Goal: Task Accomplishment & Management: Complete application form

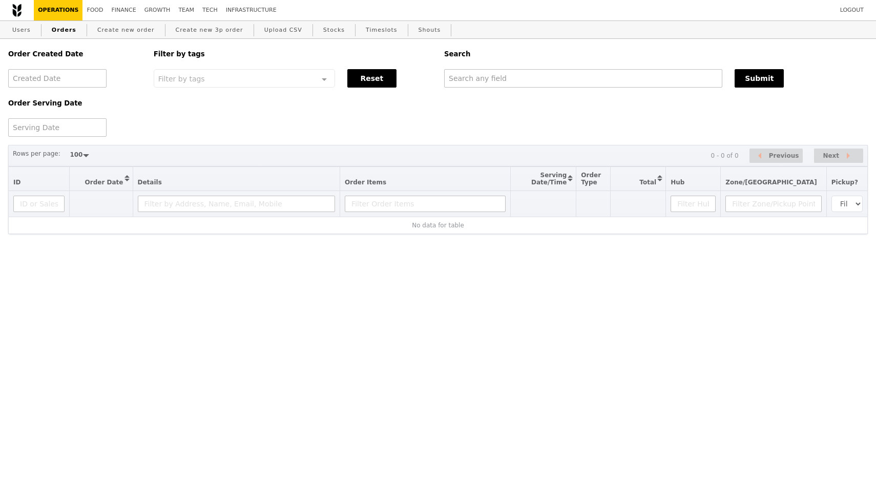
select select "100"
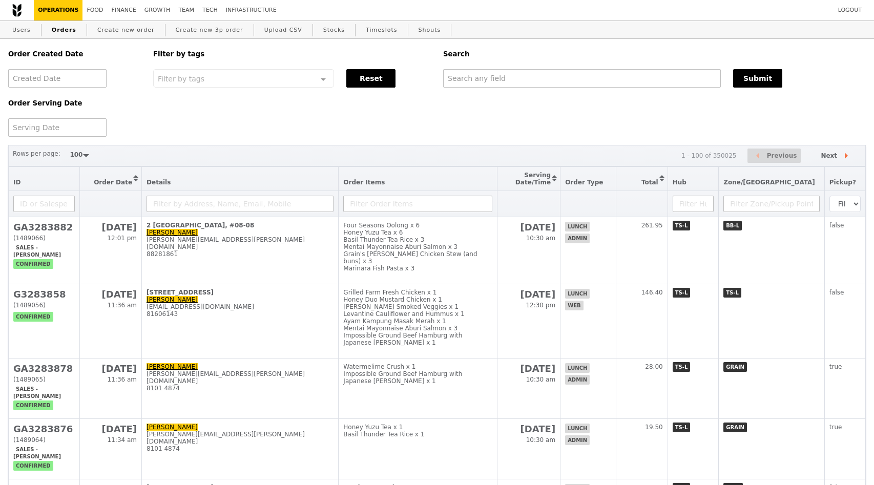
click at [257, 105] on div "Order Created Date Order Serving Date Filter by tags Filter by tags Meal_Plan W…" at bounding box center [436, 88] width 869 height 98
click at [482, 80] on input "text" at bounding box center [582, 78] width 278 height 18
paste input "[EMAIL_ADDRESS][DOMAIN_NAME]"
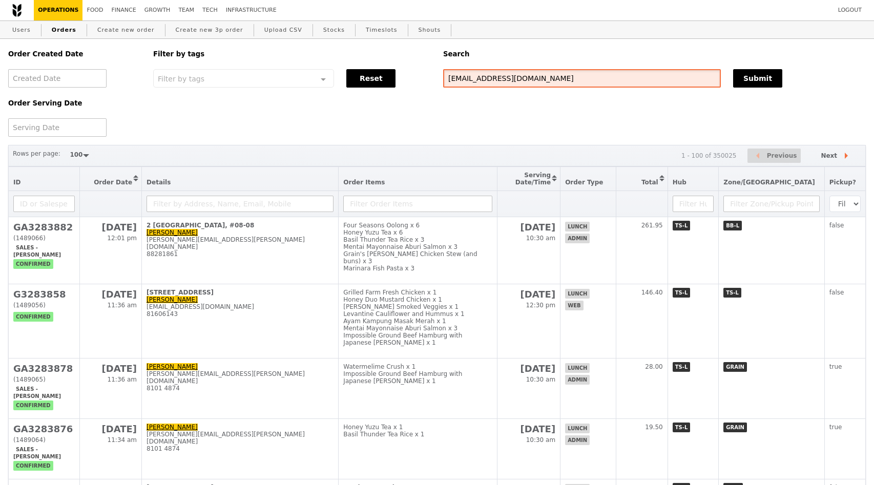
type input "[EMAIL_ADDRESS][DOMAIN_NAME]"
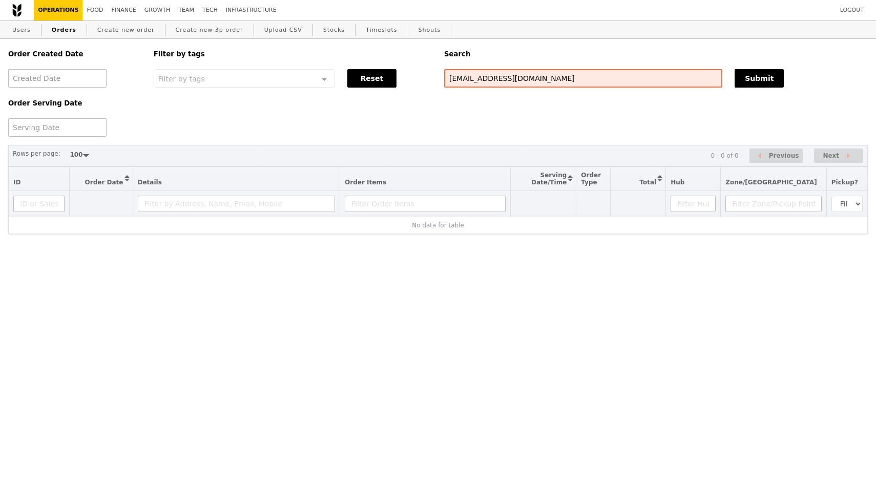
click at [534, 104] on div "Order Created Date Order Serving Date Filter by tags Filter by tags Meal_Plan W…" at bounding box center [438, 88] width 872 height 98
click at [24, 33] on link "Users" at bounding box center [21, 30] width 27 height 18
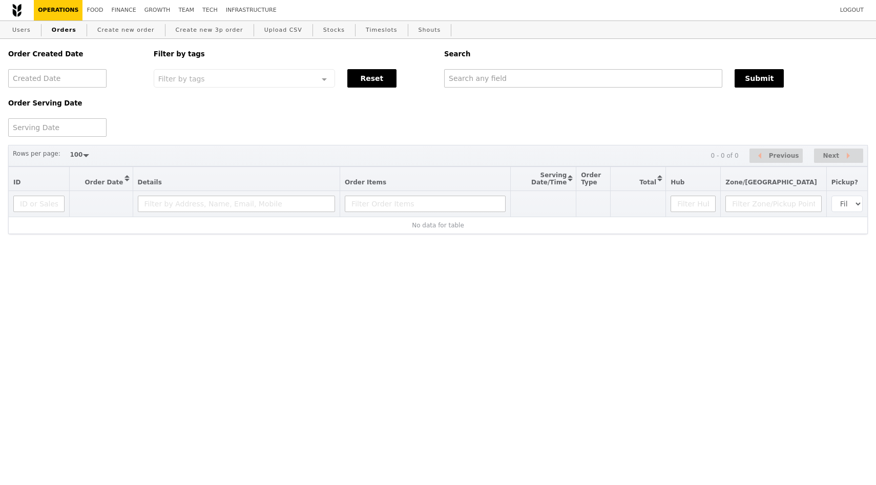
select select "100"
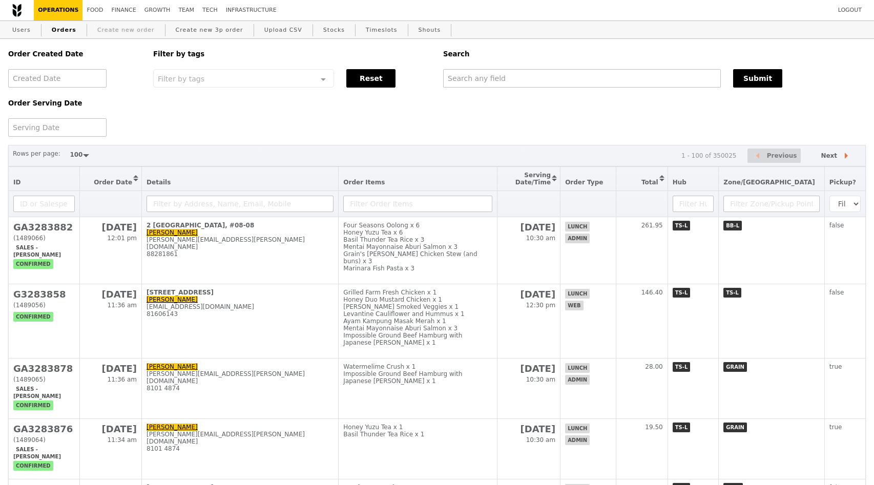
click at [121, 30] on link "Create new order" at bounding box center [126, 30] width 66 height 18
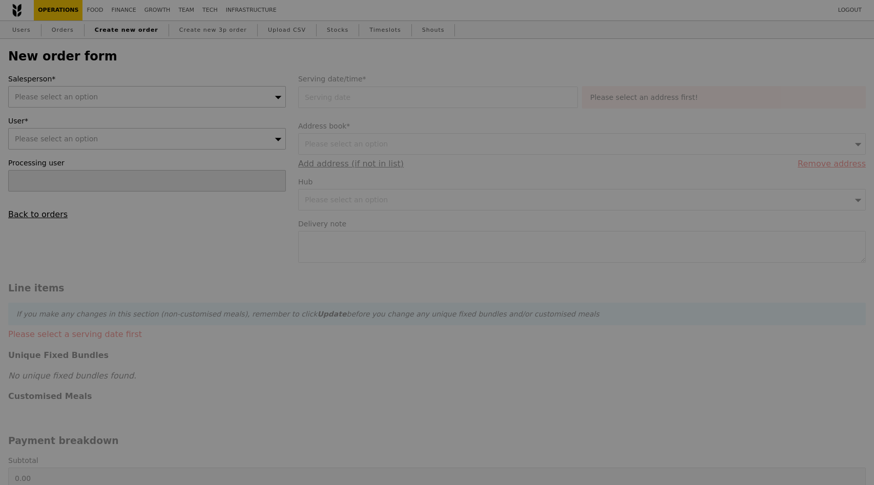
type input "Confirm"
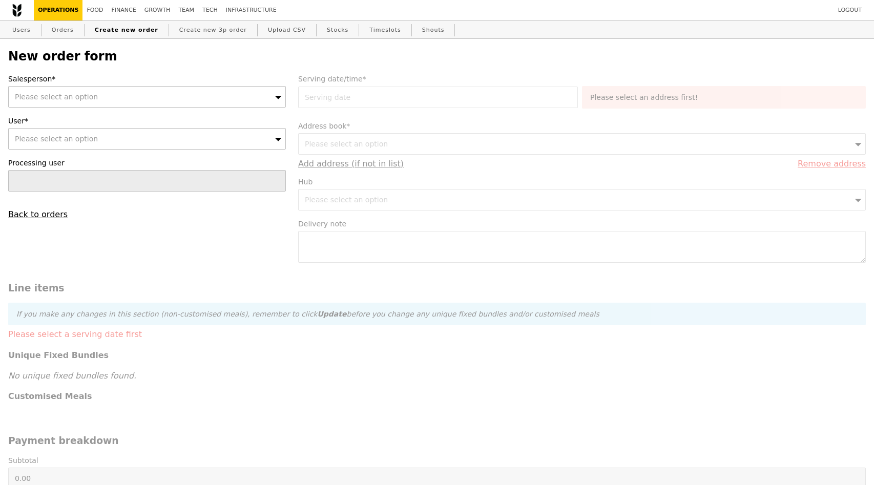
click at [146, 98] on div "Please select an option" at bounding box center [147, 97] width 278 height 22
type input "[PERSON_NAME]"
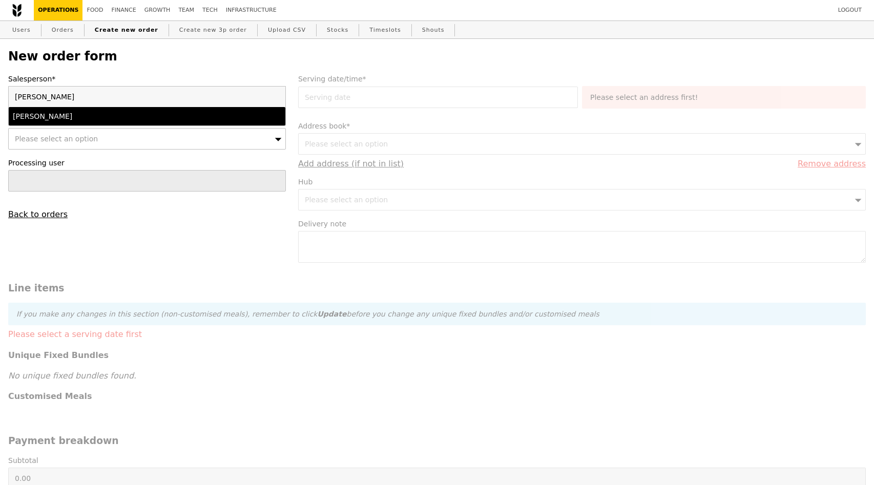
click at [120, 121] on div "[PERSON_NAME]" at bounding box center [113, 116] width 201 height 10
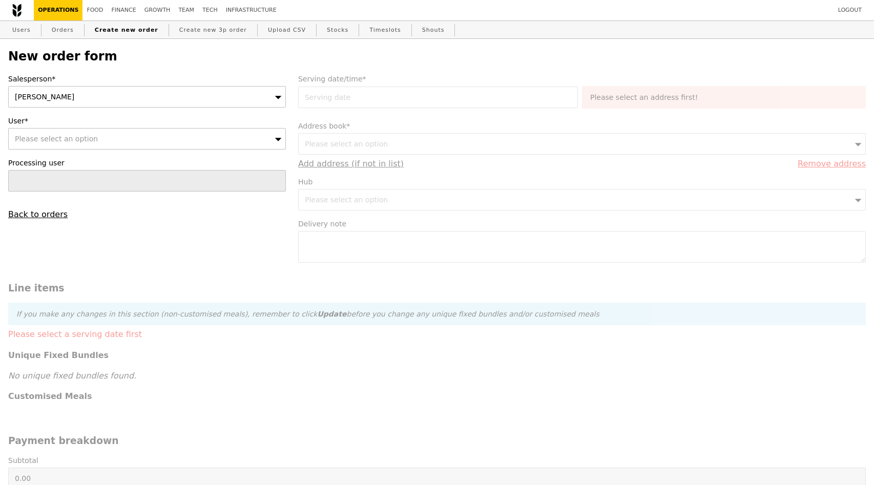
click at [118, 138] on div "Please select an option" at bounding box center [147, 139] width 278 height 22
click at [105, 135] on input "User*" at bounding box center [147, 139] width 277 height 20
type input "1 Paya Lebar Link #08-08 PLQ 2 Paya [GEOGRAPHIC_DATA] 408533"
type input "Confirm"
click at [72, 138] on input "User*" at bounding box center [147, 139] width 277 height 20
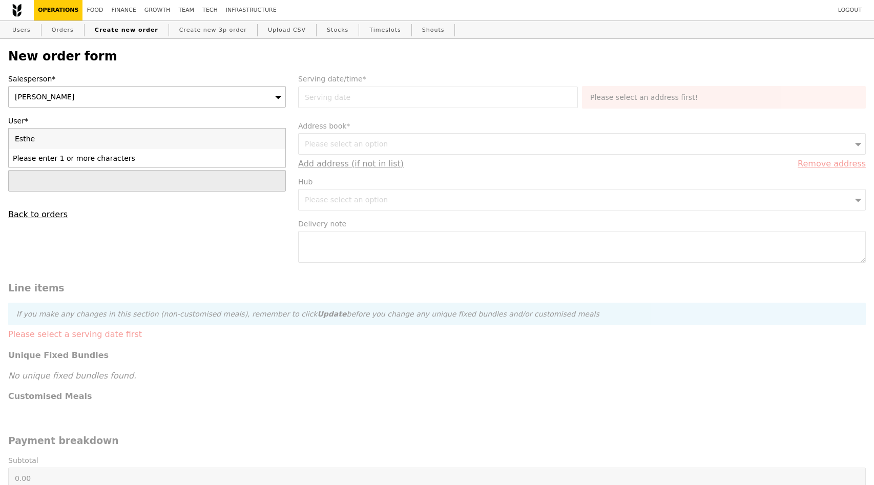
type input "[PERSON_NAME]"
type input "Confirm"
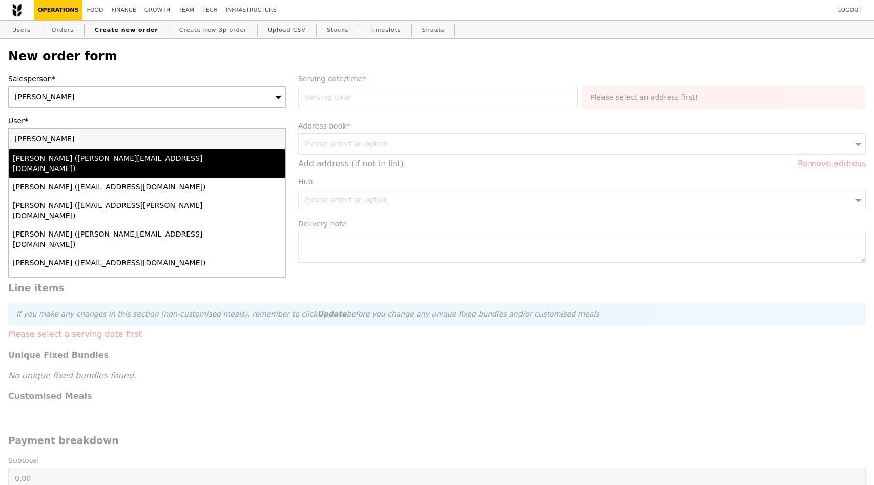
type input "[PERSON_NAME]"
click at [77, 157] on div "[PERSON_NAME] ([PERSON_NAME][EMAIL_ADDRESS][DOMAIN_NAME])" at bounding box center [113, 163] width 201 height 20
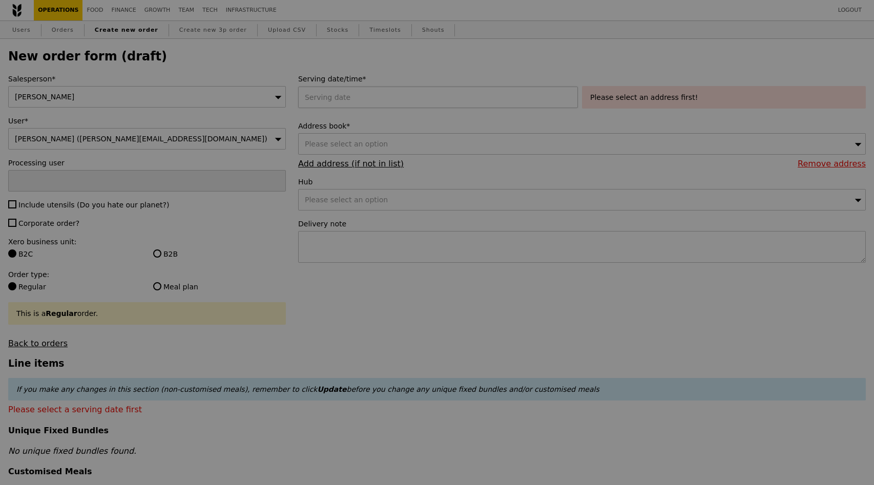
type input "Confirm"
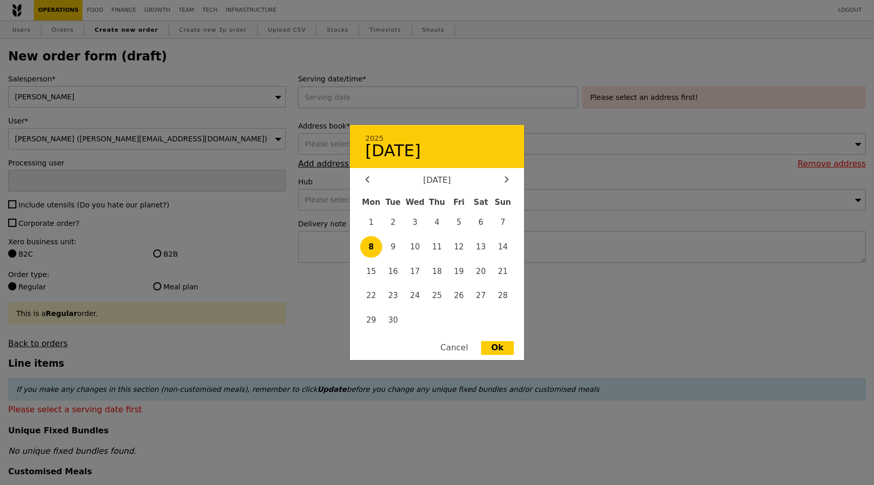
click at [334, 89] on div "2025 [DATE] [DATE] Mon Tue Wed Thu Fri Sat Sun 1 2 3 4 5 6 7 8 9 10 11 12 13 14…" at bounding box center [440, 98] width 284 height 22
click at [413, 247] on span "10" at bounding box center [415, 247] width 22 height 22
type input "[DATE]"
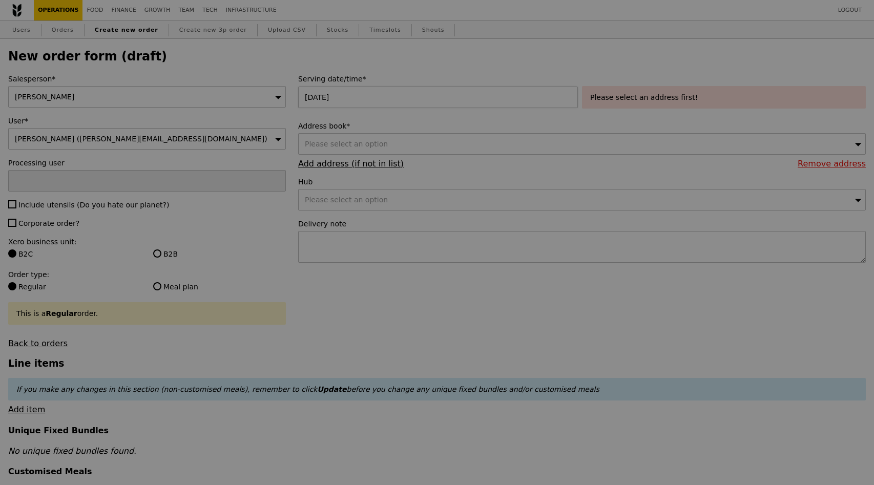
type input "Confirm"
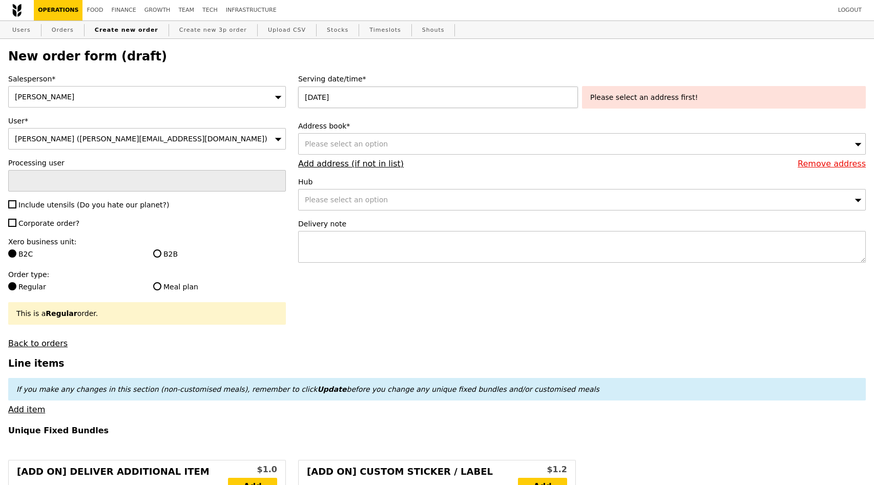
click at [534, 97] on div "[DATE]" at bounding box center [440, 98] width 284 height 22
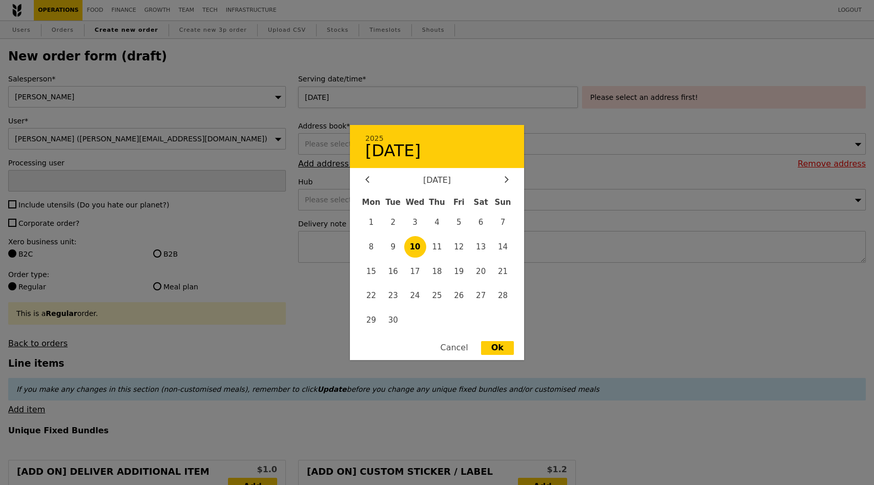
click at [534, 97] on div at bounding box center [437, 242] width 874 height 485
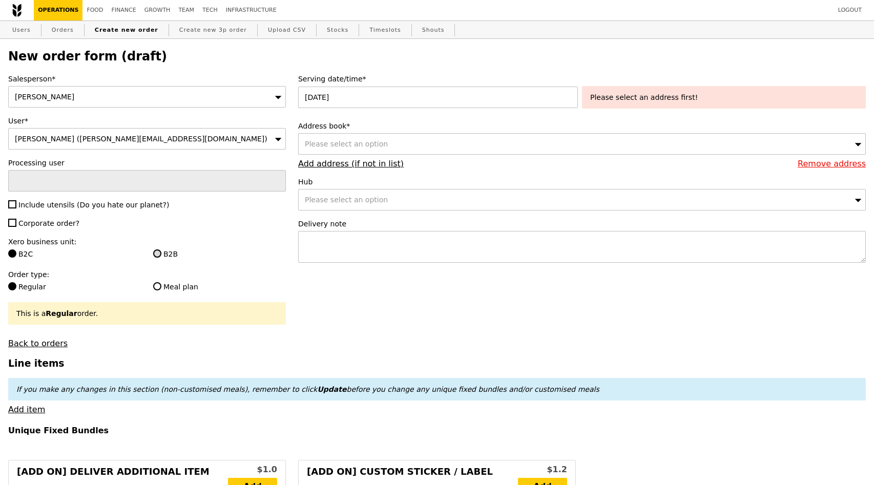
click at [157, 255] on input "B2B" at bounding box center [157, 253] width 8 height 8
radio input "true"
click at [332, 145] on span "Please select an option" at bounding box center [346, 144] width 83 height 8
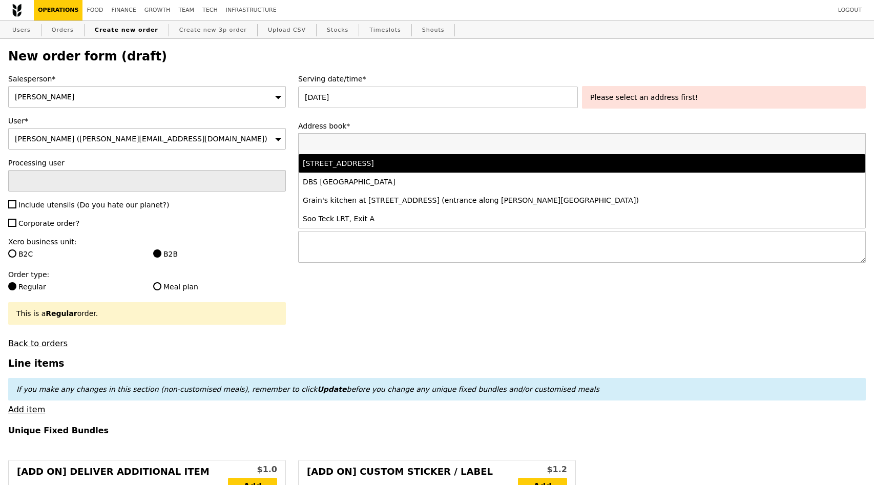
click at [337, 170] on li "[STREET_ADDRESS]" at bounding box center [582, 163] width 566 height 18
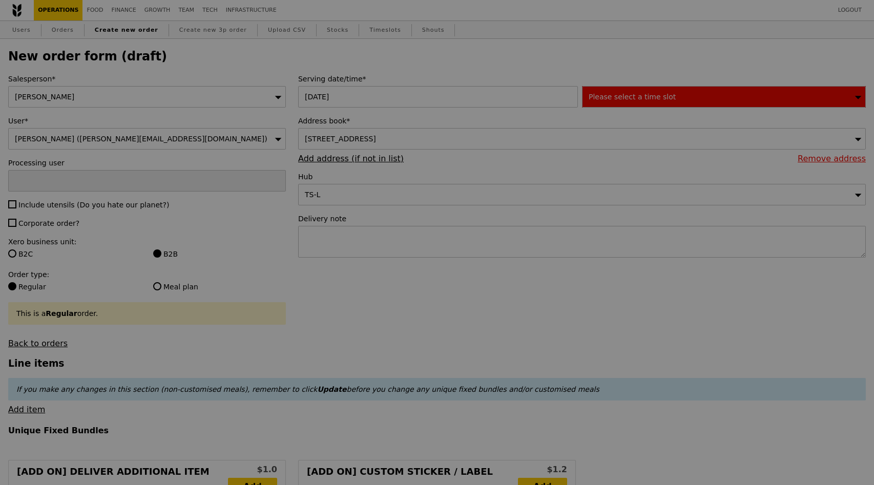
type input "Confirm"
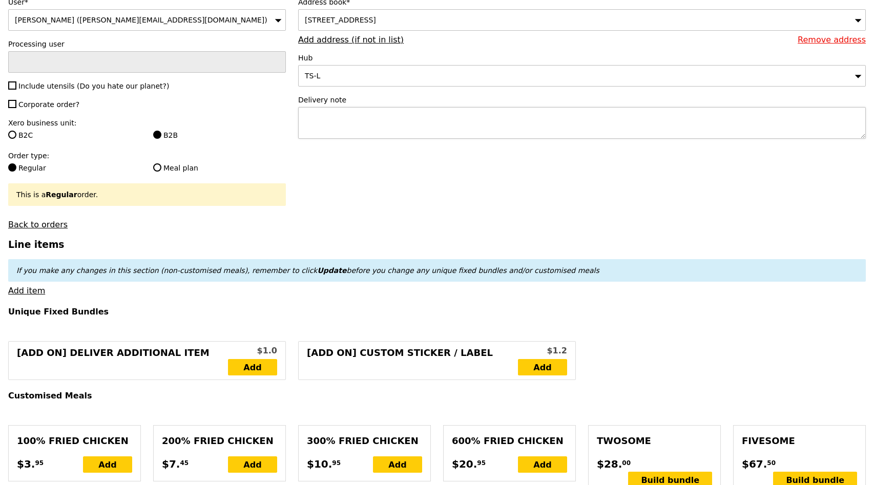
scroll to position [119, 0]
click at [13, 80] on div "Salesperson* [PERSON_NAME] User* [PERSON_NAME] ([PERSON_NAME][EMAIL_ADDRESS][DO…" at bounding box center [147, 91] width 290 height 274
click at [13, 102] on input "Corporate order?" at bounding box center [12, 103] width 8 height 8
checkbox input "true"
click at [13, 86] on input "Include utensils (Do you hate our planet?)" at bounding box center [12, 85] width 8 height 8
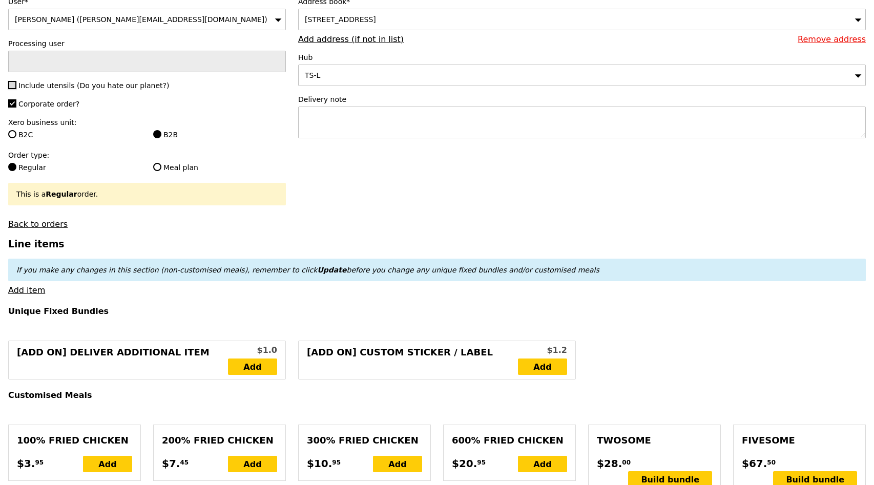
checkbox input "true"
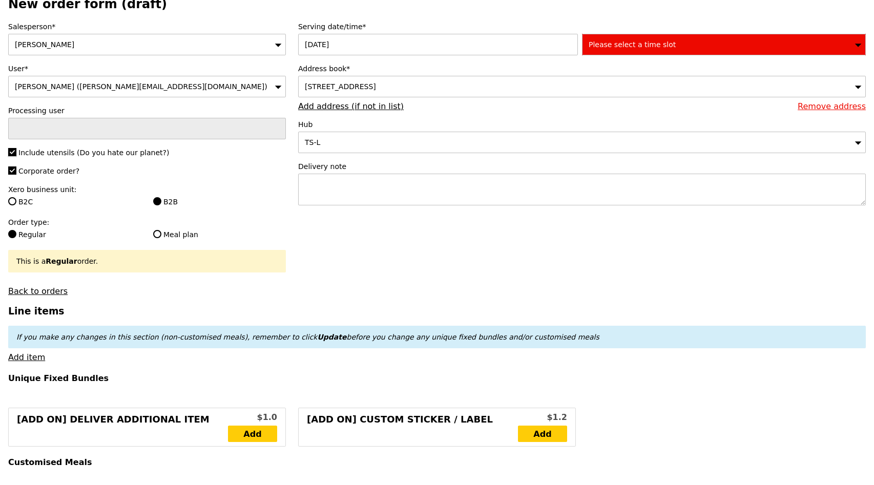
scroll to position [0, 0]
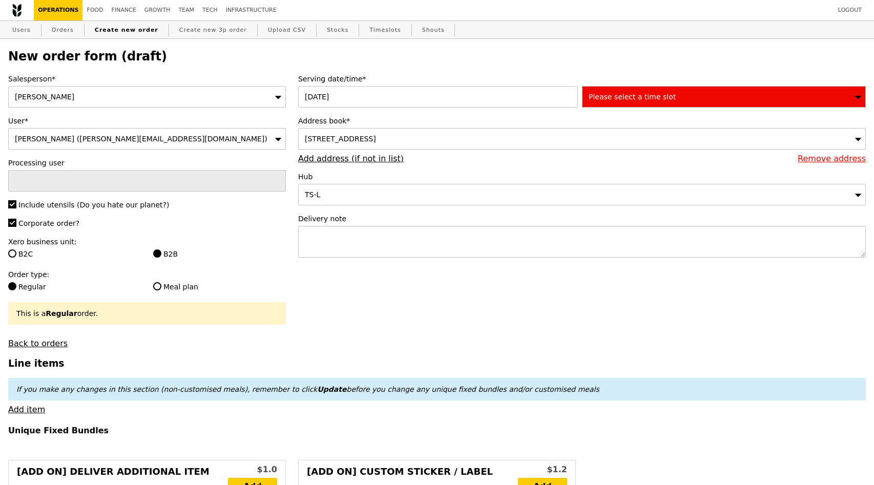
click at [685, 97] on div "Please select a time slot" at bounding box center [724, 97] width 284 height 22
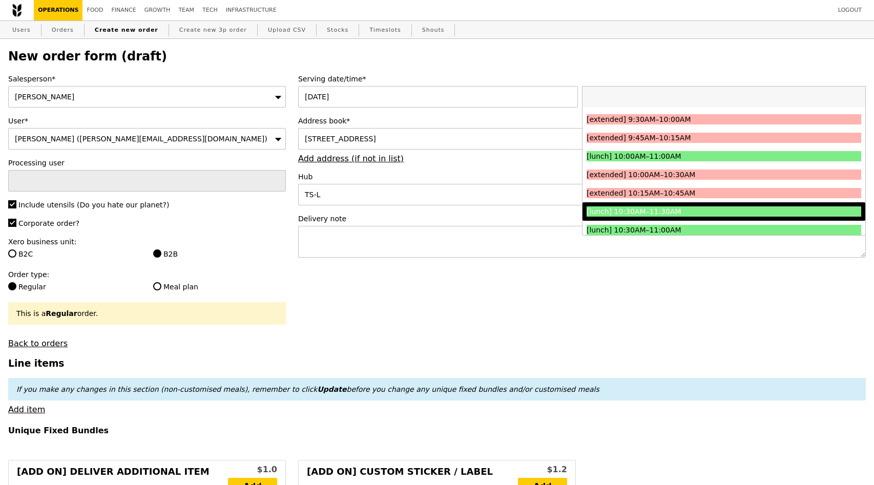
scroll to position [163, 0]
click at [662, 215] on div "[lunch] 10:30AM–11:30AM" at bounding box center [689, 211] width 206 height 10
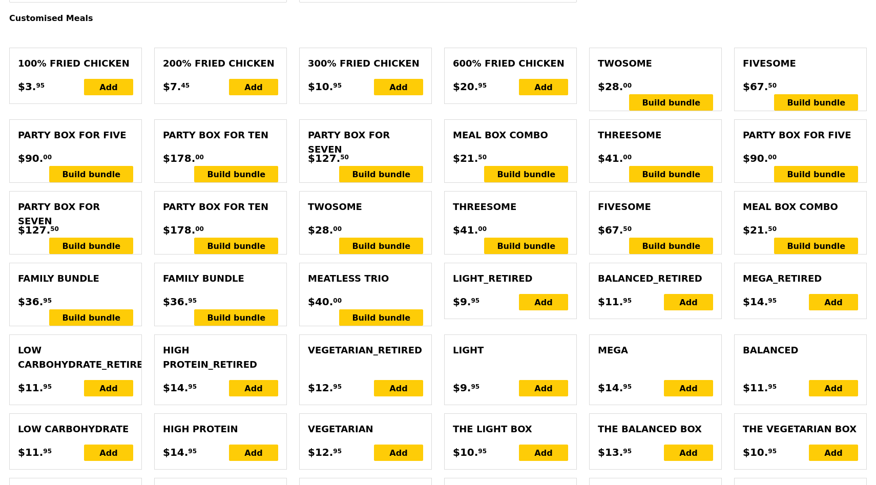
scroll to position [498, 0]
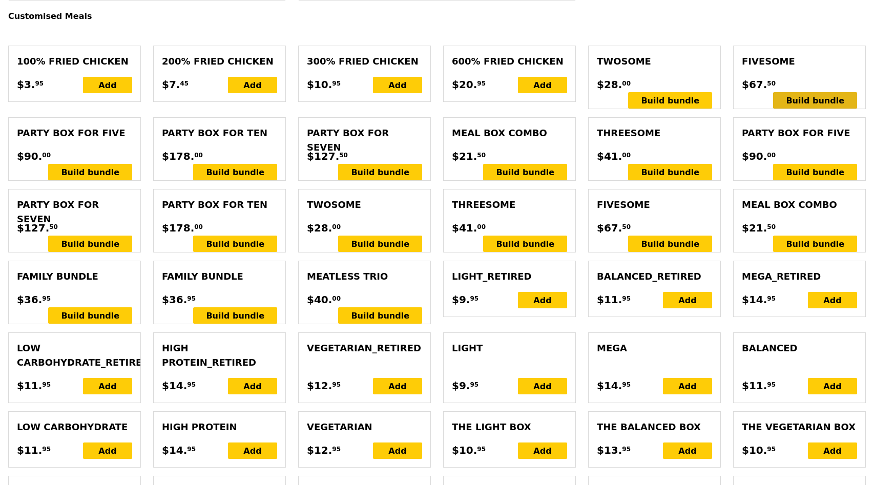
click at [797, 92] on div "Build bundle" at bounding box center [815, 100] width 84 height 16
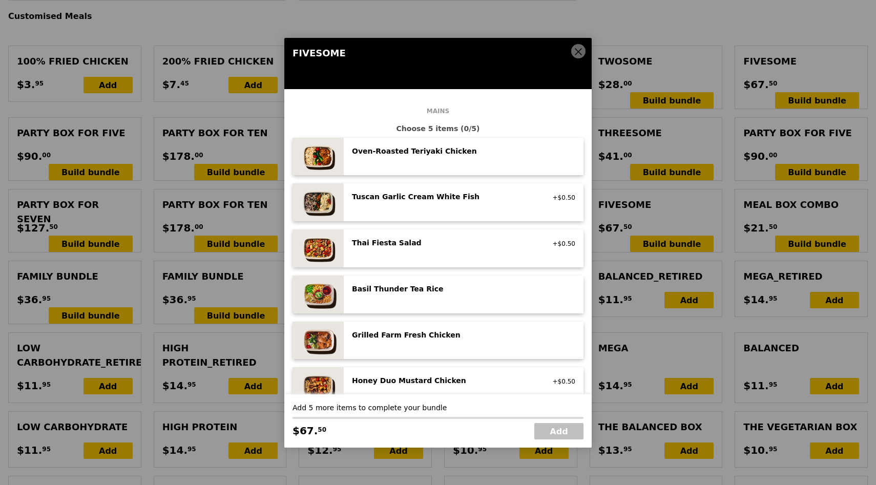
click at [579, 50] on icon at bounding box center [577, 51] width 9 height 9
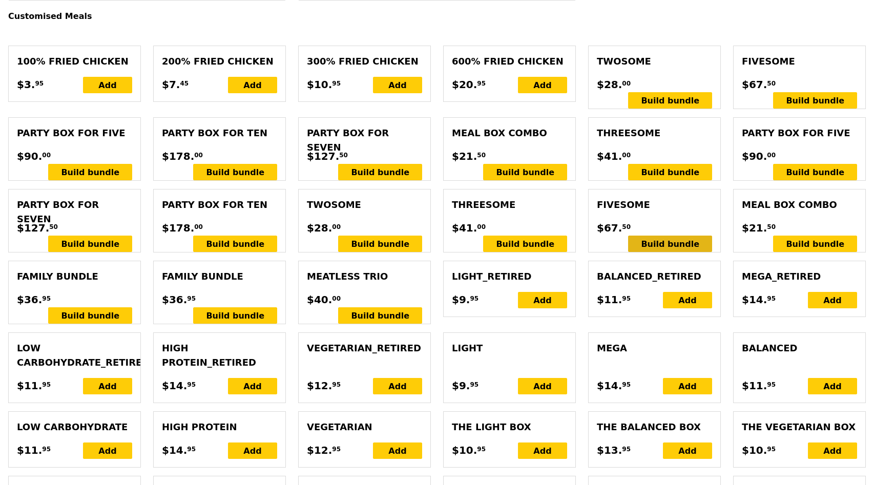
click at [674, 236] on div "Build bundle" at bounding box center [670, 244] width 84 height 16
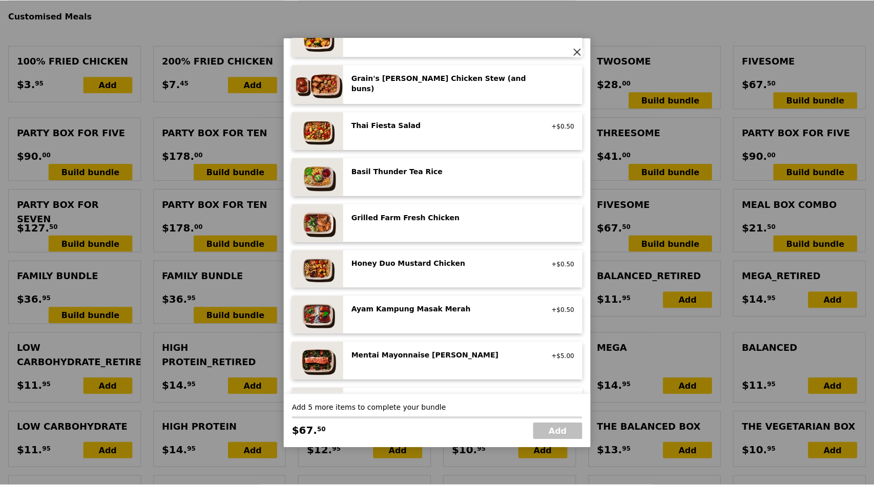
scroll to position [121, 0]
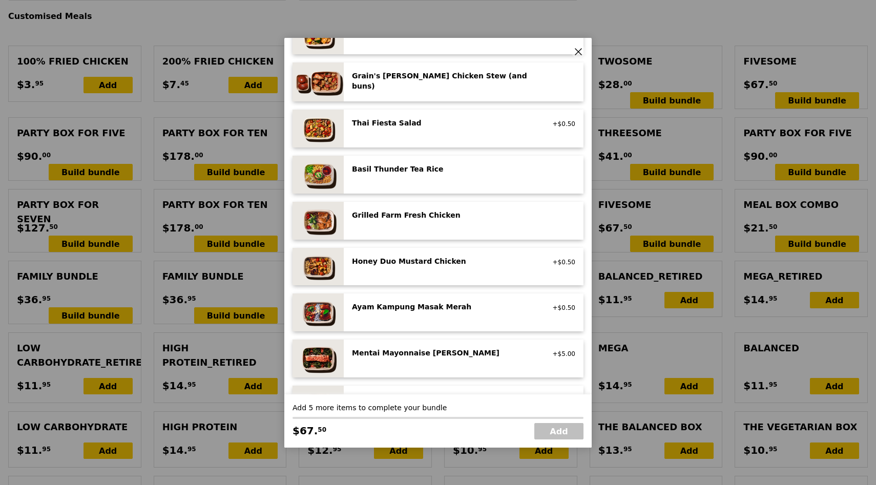
click at [464, 263] on div "Honey Duo Mustard Chicken" at bounding box center [444, 261] width 184 height 10
click at [420, 303] on div "Ayam Kampung Masak Merah" at bounding box center [444, 307] width 184 height 10
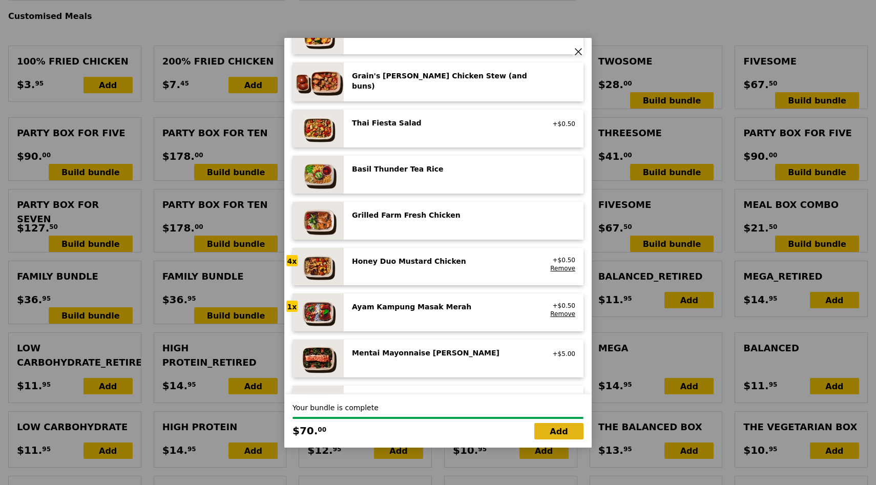
click at [551, 429] on link "Add" at bounding box center [558, 431] width 49 height 16
type input "Loading..."
type input "70.00"
type input "3.62"
type input "3.95"
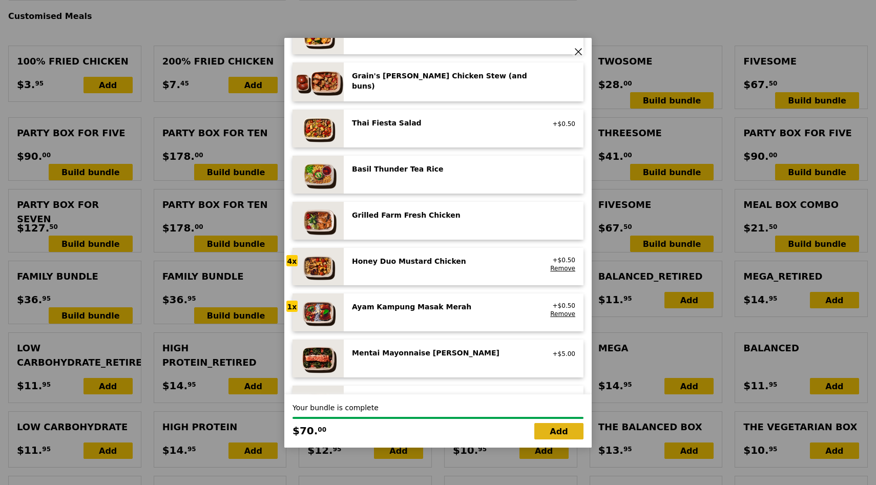
type input "73.95"
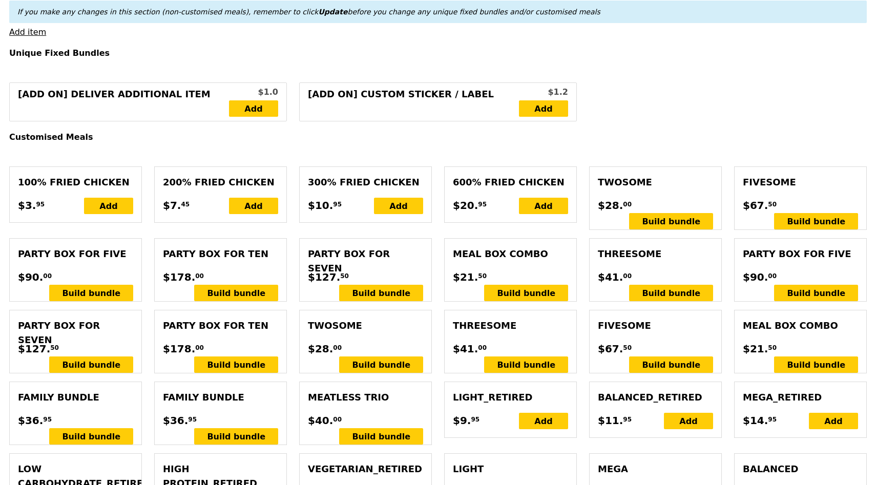
scroll to position [378, 0]
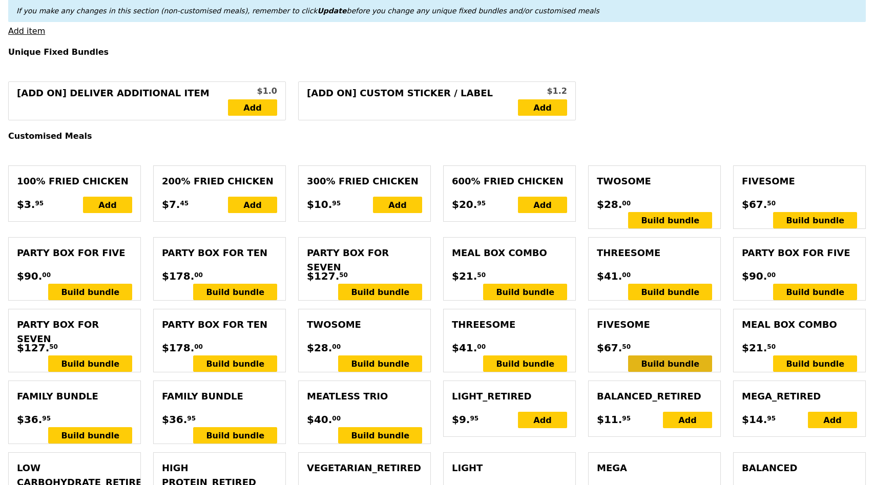
click at [650, 355] on div "Build bundle" at bounding box center [670, 363] width 84 height 16
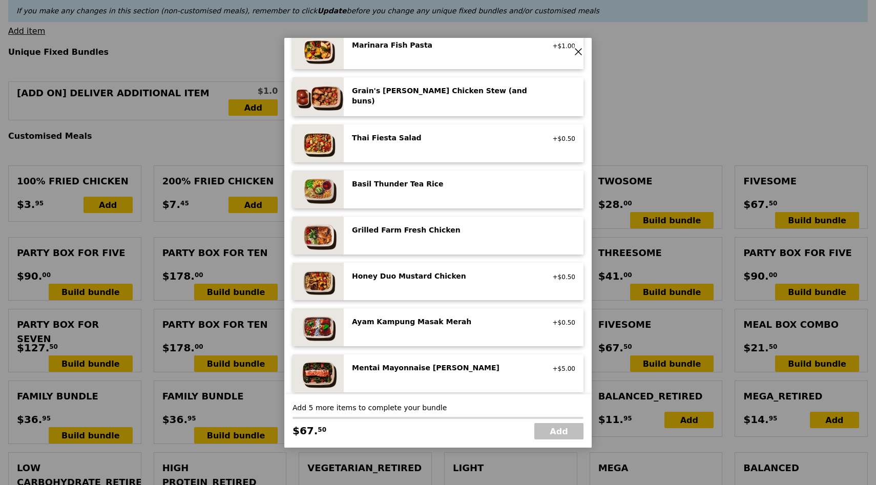
scroll to position [108, 0]
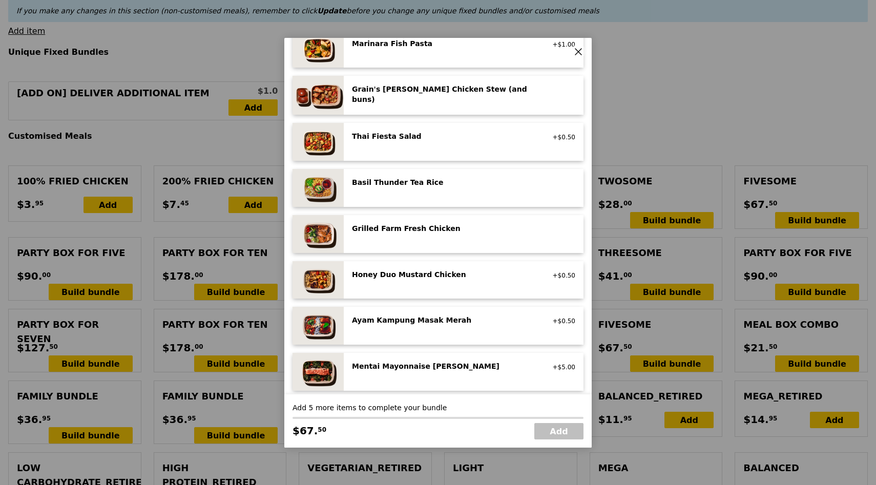
click at [455, 195] on div "Basil Thunder Tea Rice vegetarian, contains allium, barley, egg, nuts, soy, whe…" at bounding box center [463, 188] width 223 height 22
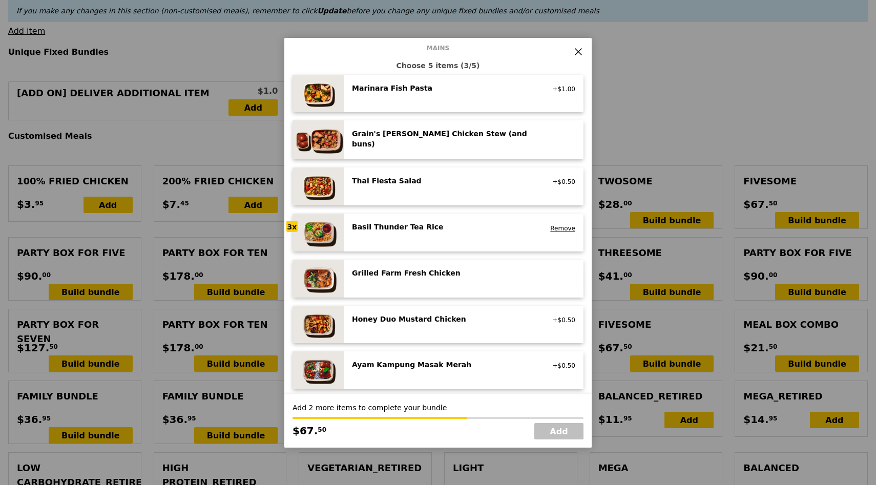
scroll to position [54, 0]
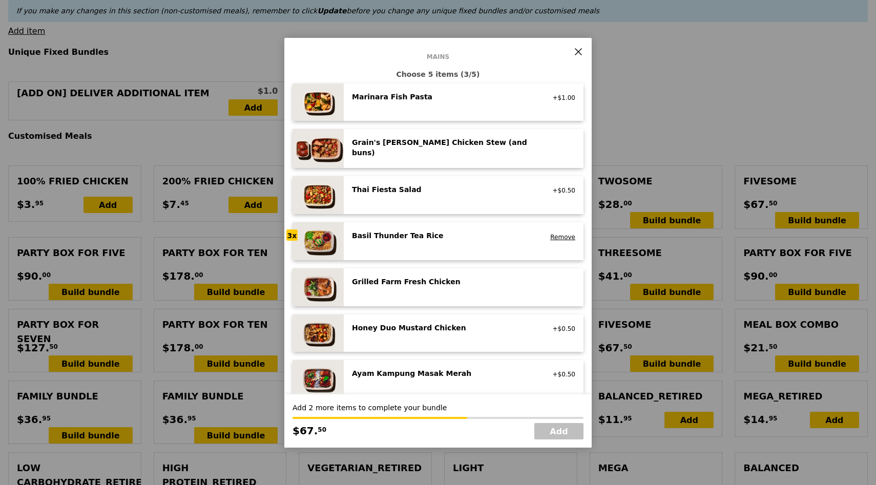
click at [450, 156] on div "Grain's [PERSON_NAME] Chicken Stew (and buns) spicy, contains allium, dairy, eg…" at bounding box center [463, 148] width 223 height 23
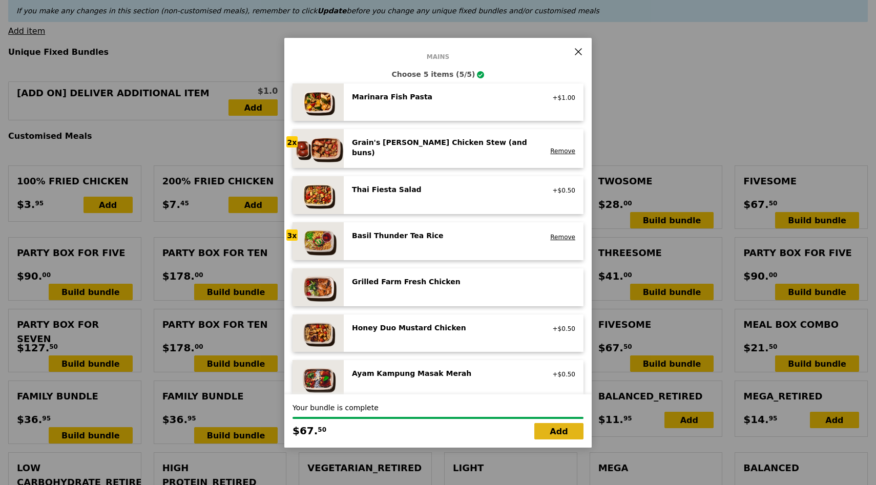
click at [548, 431] on link "Add" at bounding box center [558, 431] width 49 height 16
type input "Loading..."
type input "137.50"
type input "141.45"
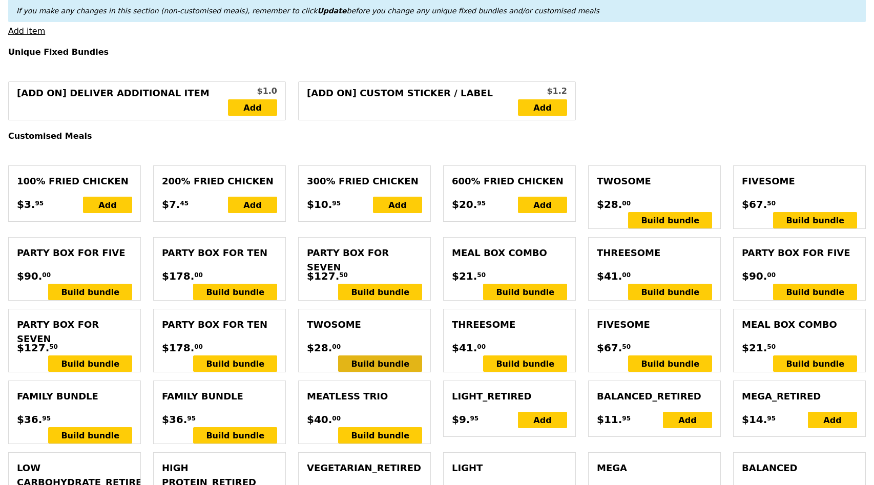
click at [395, 355] on div "Build bundle" at bounding box center [380, 363] width 84 height 16
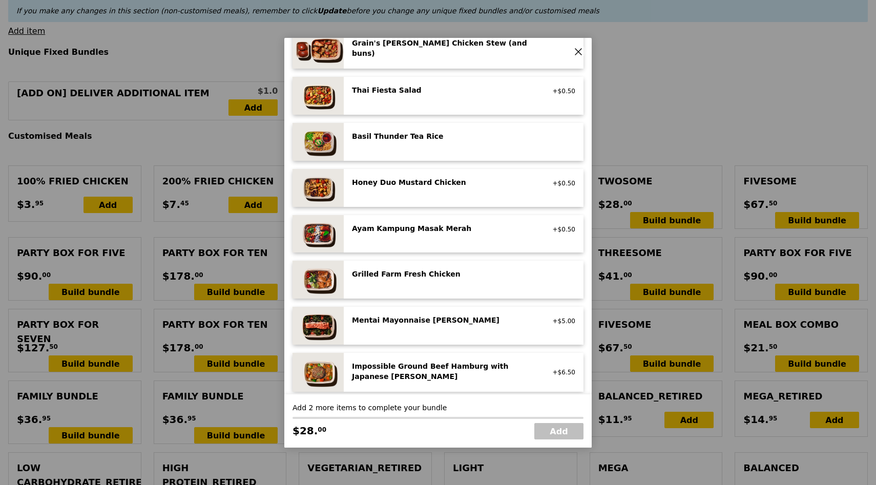
scroll to position [154, 0]
click at [400, 270] on div "Grilled Farm Fresh Chicken" at bounding box center [444, 273] width 184 height 10
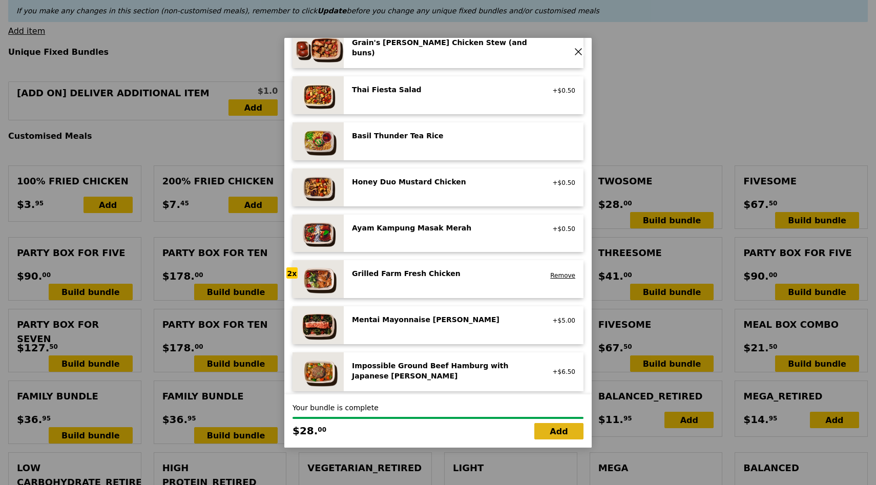
click at [558, 431] on link "Add" at bounding box center [558, 431] width 49 height 16
type input "Loading..."
type input "165.50"
type input "169.45"
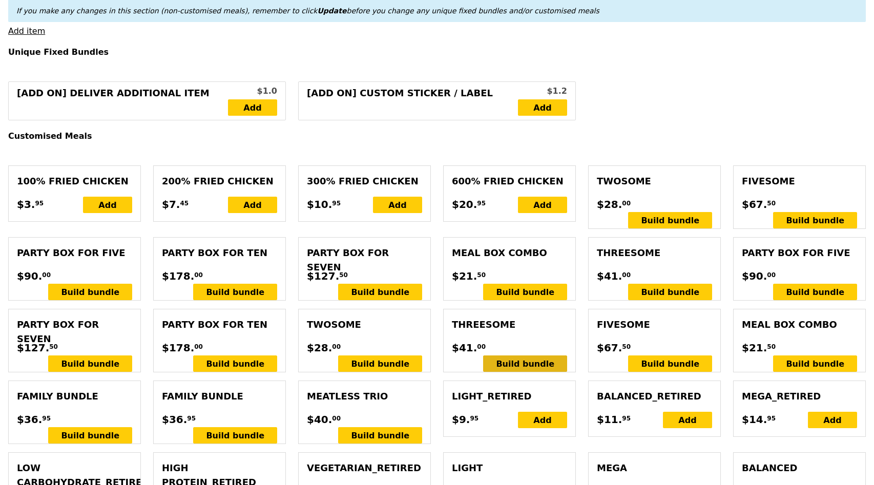
type input "Confirm"
click at [403, 355] on div "Build bundle" at bounding box center [380, 363] width 84 height 16
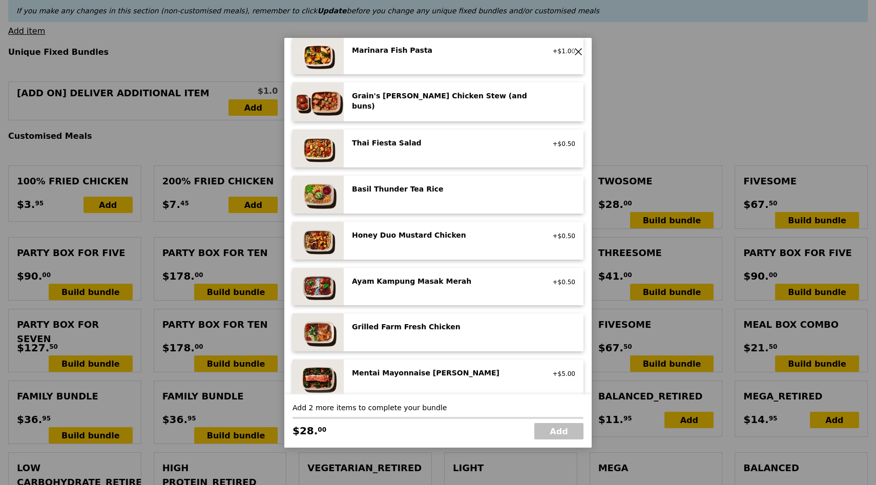
scroll to position [129, 0]
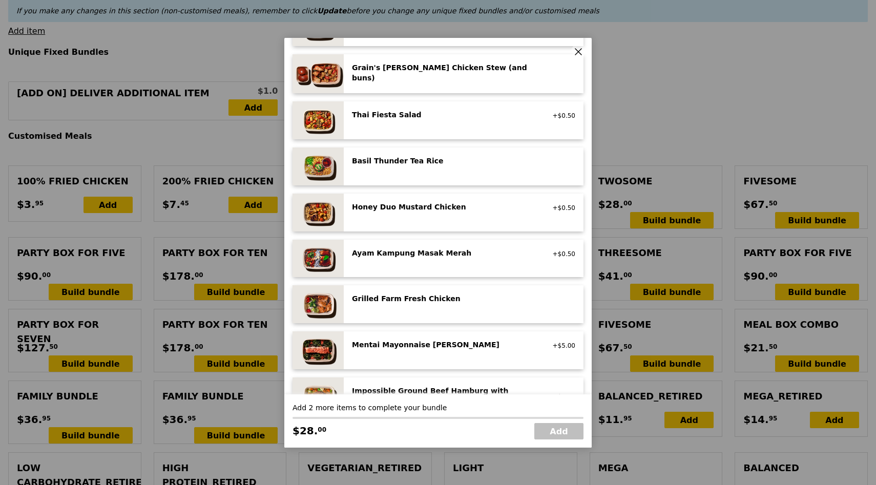
click at [422, 261] on div "Ayam Kampung Masak Merah high protein, spicy, contains allium, shellfish, soy, …" at bounding box center [463, 259] width 223 height 22
click at [422, 261] on div "Ayam Kampung Masak Merah high protein, spicy, contains allium, shellfish, soy, …" at bounding box center [444, 256] width 196 height 16
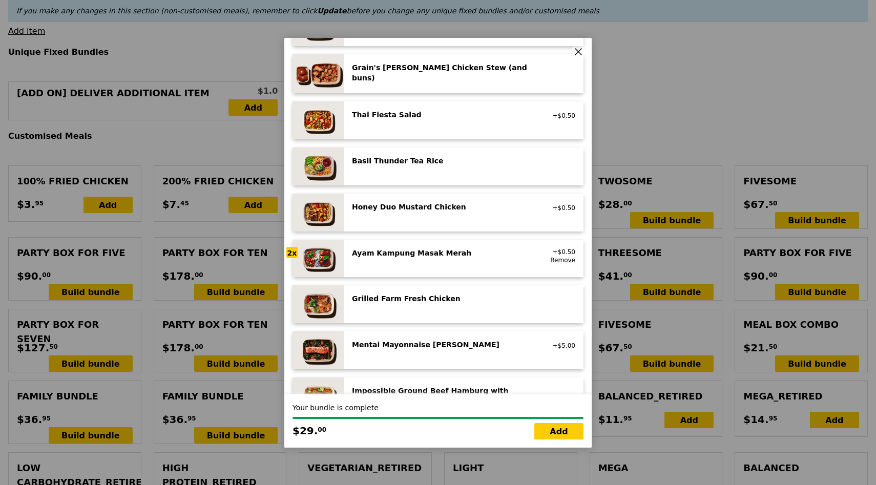
click at [421, 256] on div "Ayam Kampung Masak Merah" at bounding box center [444, 253] width 184 height 10
click at [556, 258] on link "Remove" at bounding box center [562, 260] width 25 height 7
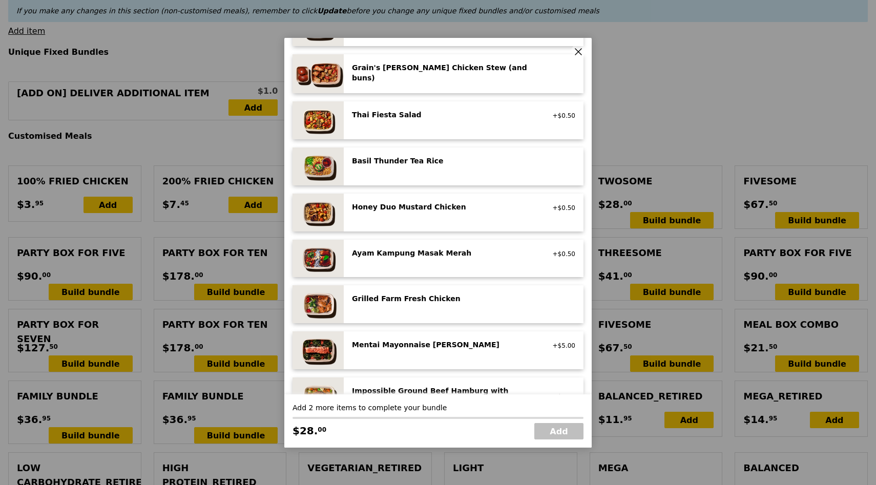
click at [439, 253] on div "Ayam Kampung Masak Merah" at bounding box center [444, 253] width 184 height 10
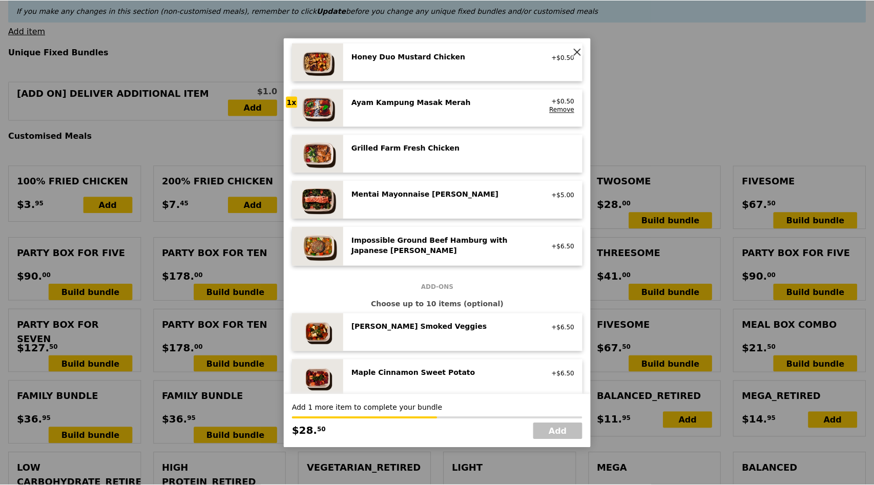
scroll to position [287, 0]
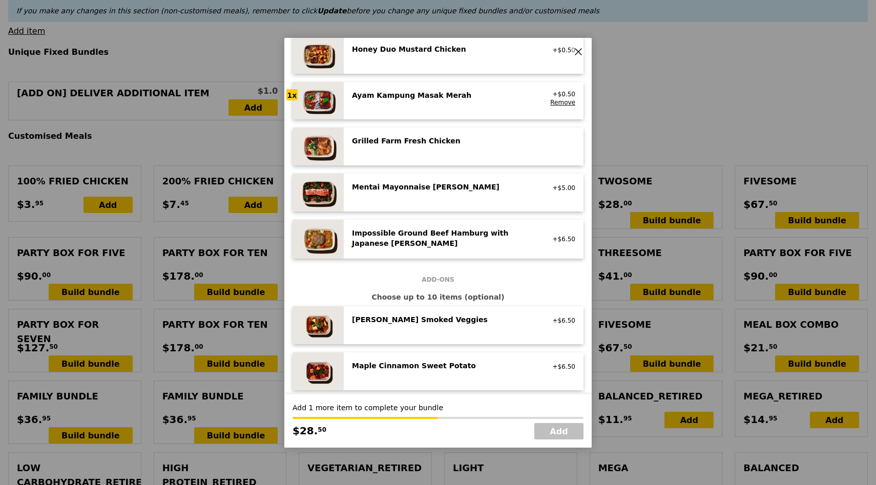
click at [576, 52] on icon at bounding box center [577, 51] width 9 height 9
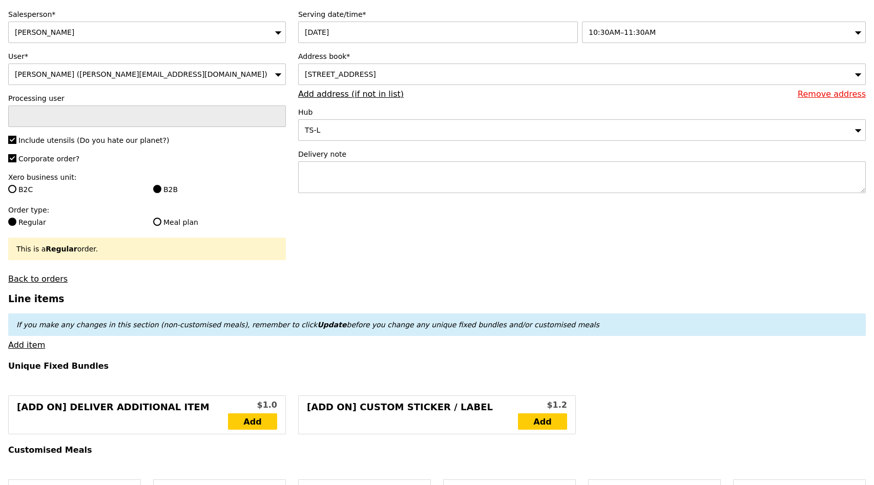
scroll to position [0, 0]
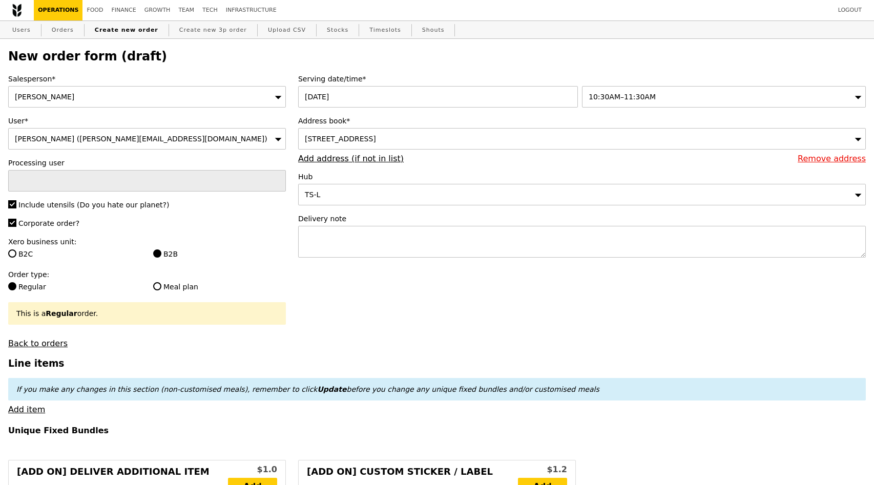
click at [376, 138] on span "[STREET_ADDRESS]" at bounding box center [340, 139] width 71 height 8
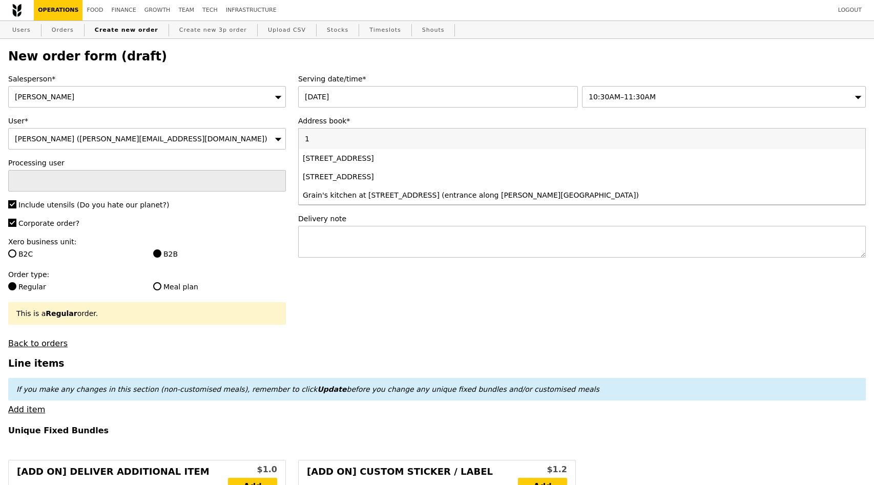
type input "1"
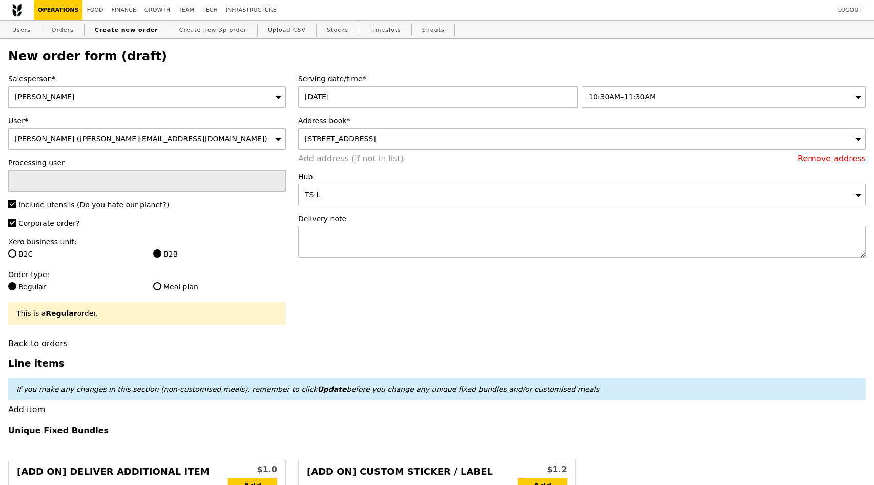
click at [370, 159] on link "Add address (if not in list)" at bounding box center [350, 159] width 105 height 10
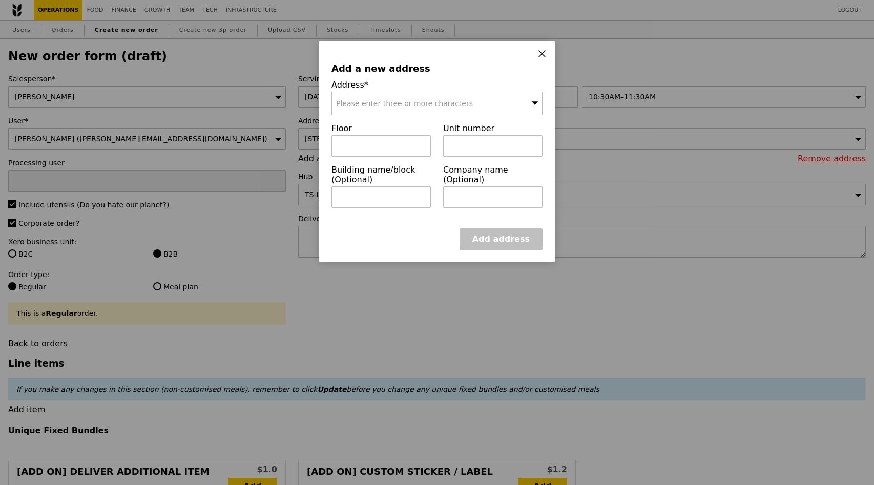
click at [371, 100] on span "Please enter three or more characters" at bounding box center [404, 103] width 137 height 8
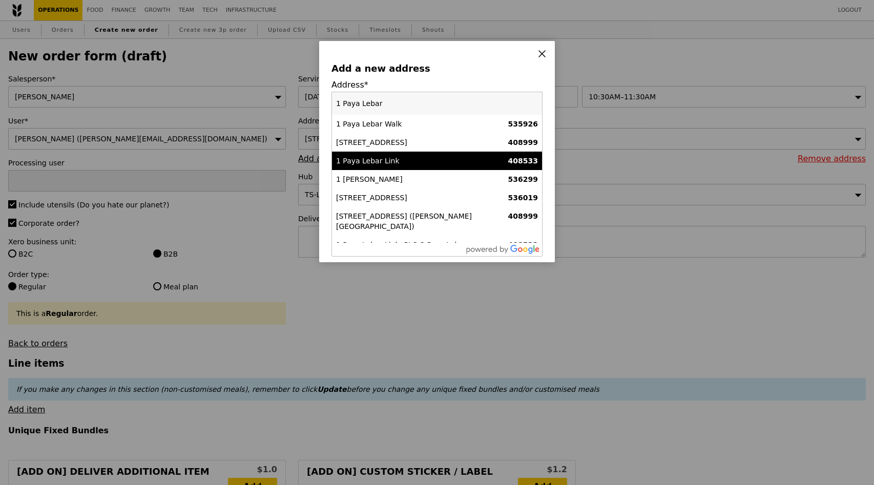
type input "1 Paya Lebar"
click at [385, 158] on div "1 Paya Lebar Link" at bounding box center [412, 161] width 152 height 10
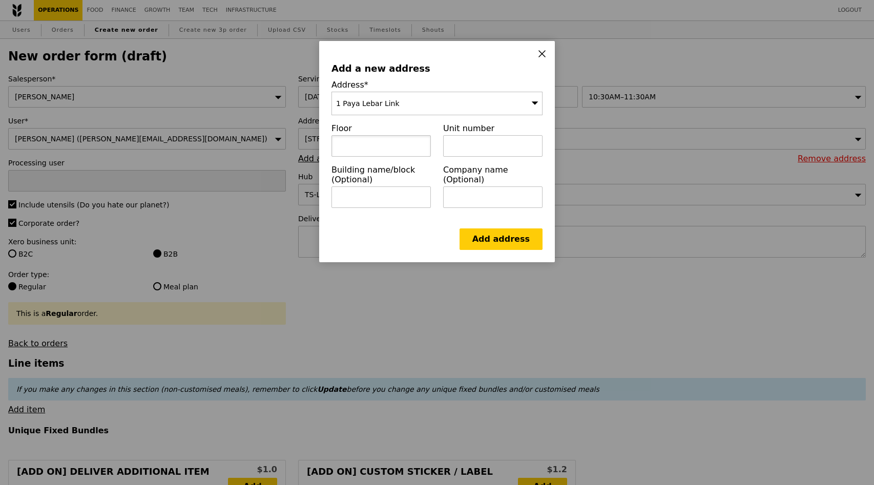
click at [374, 152] on input "text" at bounding box center [380, 146] width 99 height 22
type input "07"
type input "-"
type input "PLQ2"
click at [477, 193] on input "text" at bounding box center [492, 197] width 99 height 22
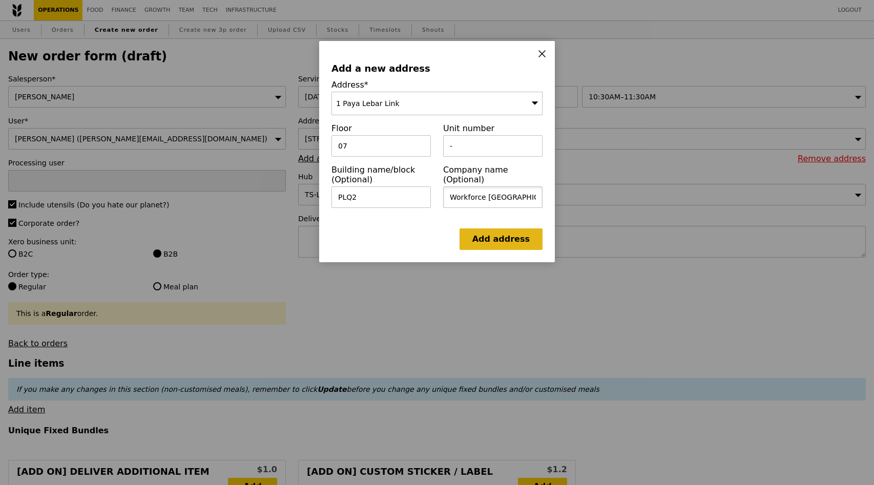
type input "Workforce [GEOGRAPHIC_DATA]"
click at [509, 238] on link "Add address" at bounding box center [500, 239] width 83 height 22
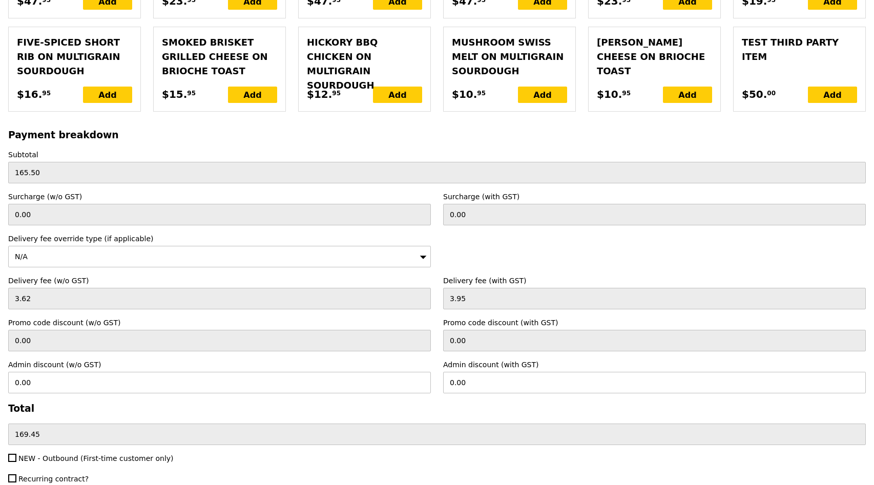
scroll to position [2254, 0]
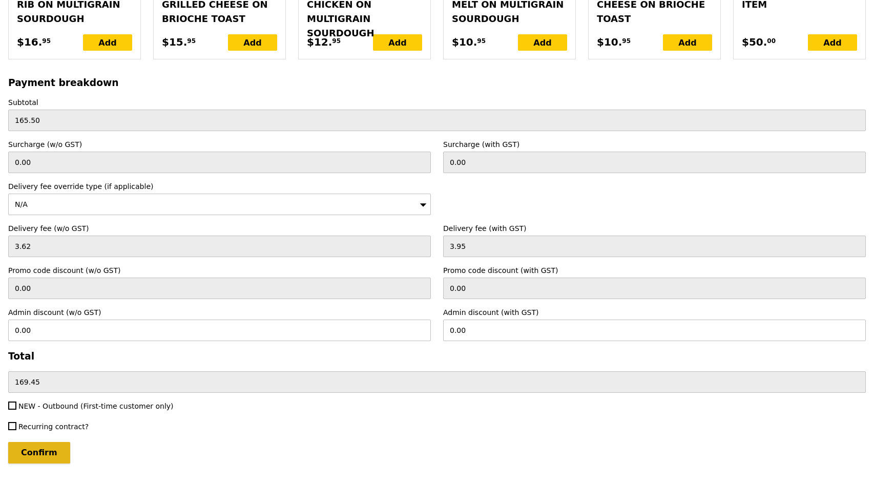
click at [34, 442] on input "Confirm" at bounding box center [39, 453] width 62 height 22
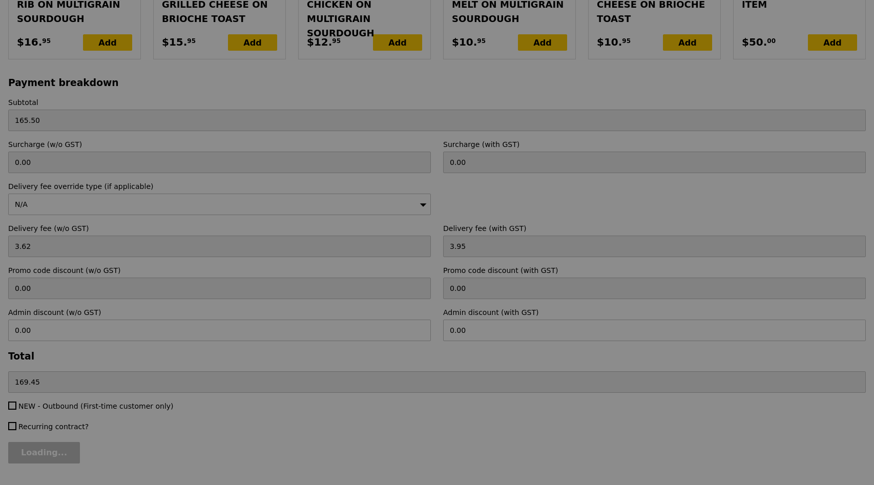
type input "Loading..."
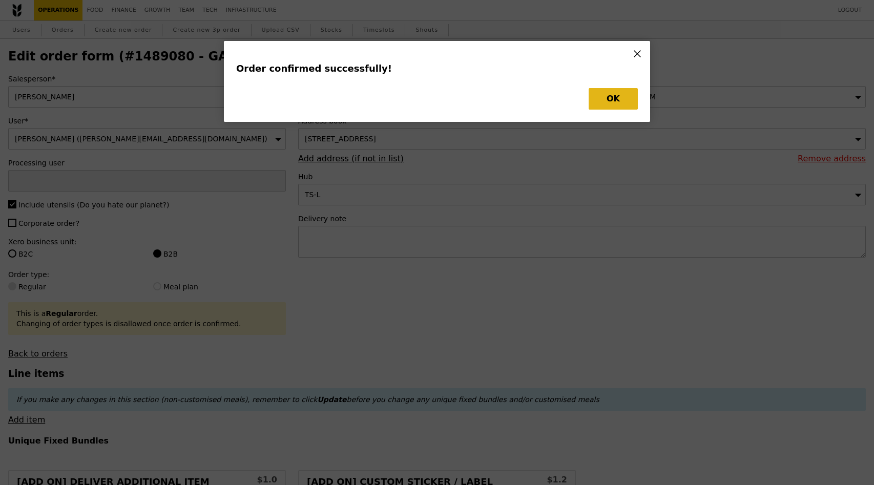
click at [614, 101] on button "OK" at bounding box center [612, 99] width 49 height 22
type input "[PERSON_NAME]"
type input "Loading..."
checkbox input "false"
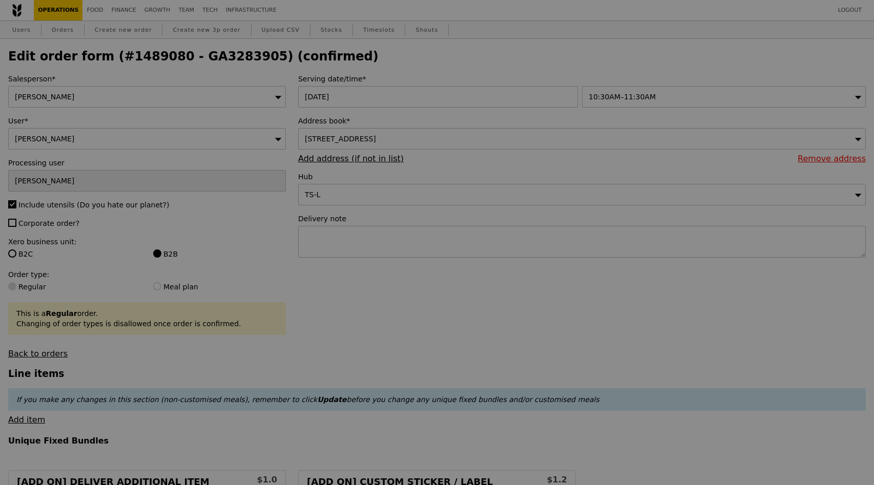
type input "Update"
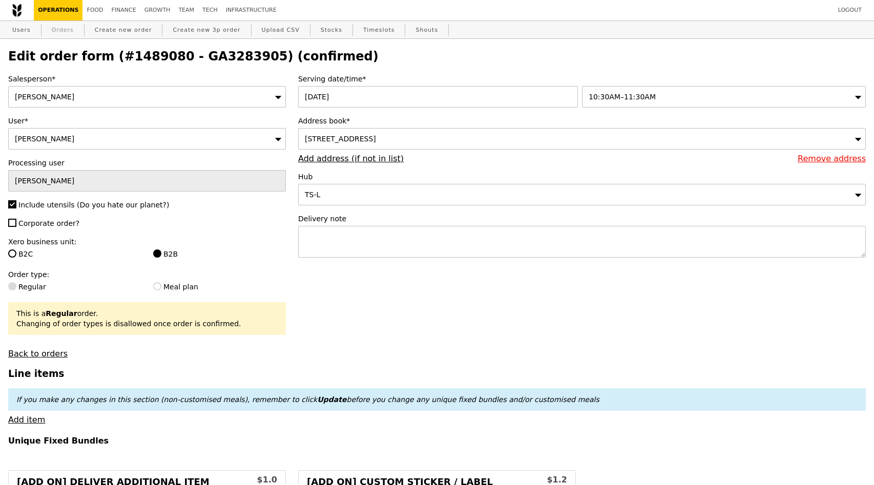
click at [60, 34] on link "Orders" at bounding box center [63, 30] width 30 height 18
select select "100"
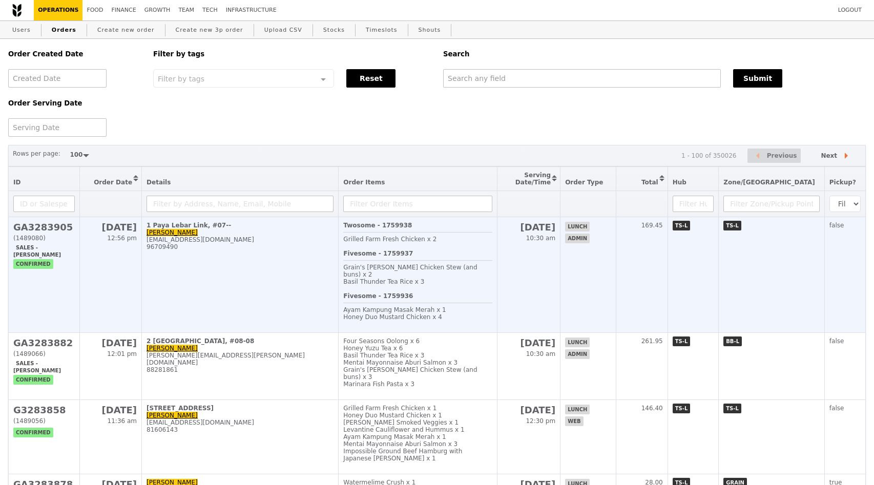
click at [241, 297] on td "1 Paya Lebar Link, #07-- [PERSON_NAME] [PERSON_NAME][EMAIL_ADDRESS][DOMAIN_NAME…" at bounding box center [240, 275] width 197 height 116
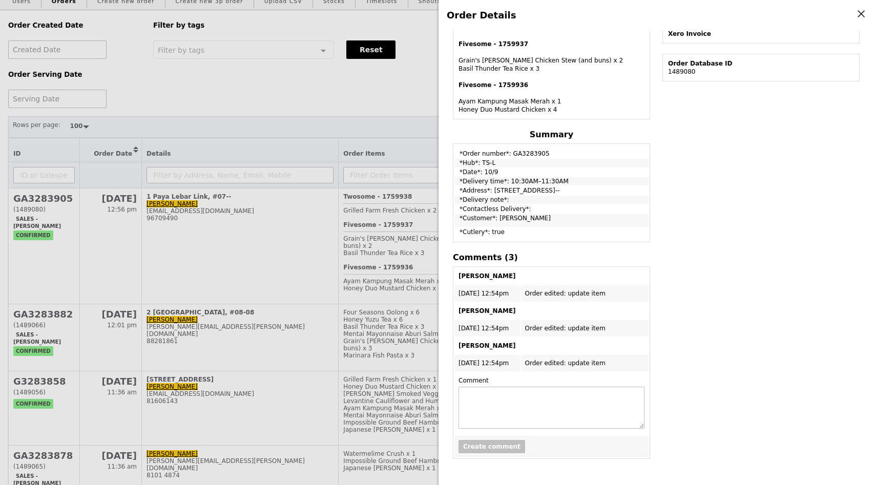
scroll to position [31, 0]
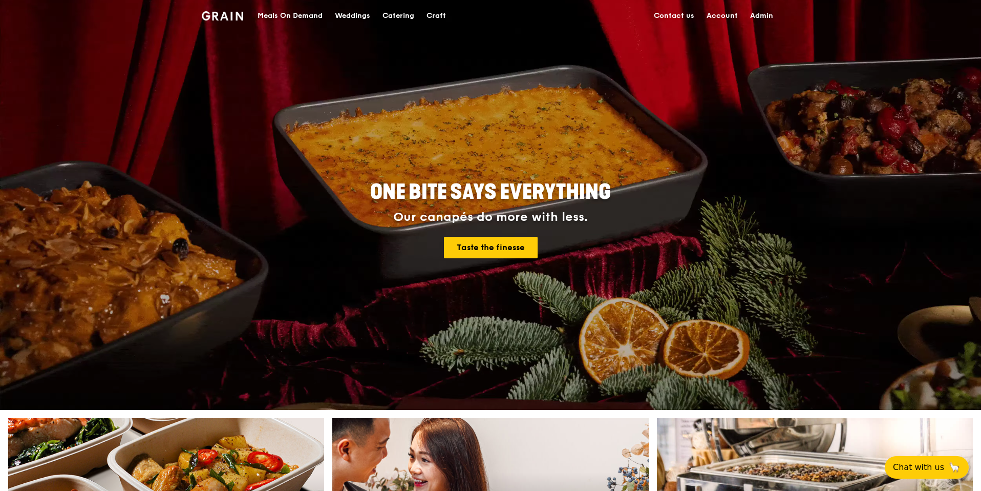
click at [307, 19] on div "Meals On Demand" at bounding box center [290, 16] width 65 height 31
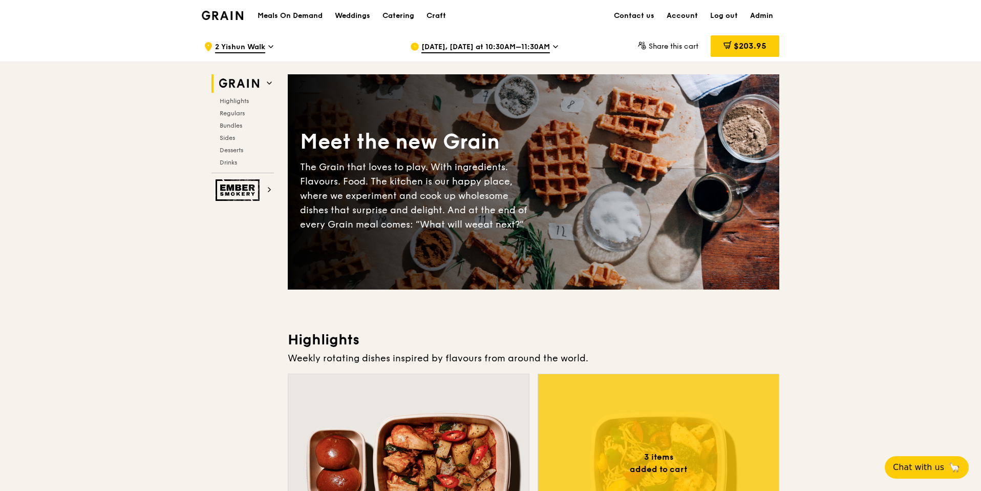
click at [503, 46] on span "Sep 9, Tomorrow at 10:30AM–11:30AM" at bounding box center [485, 47] width 129 height 11
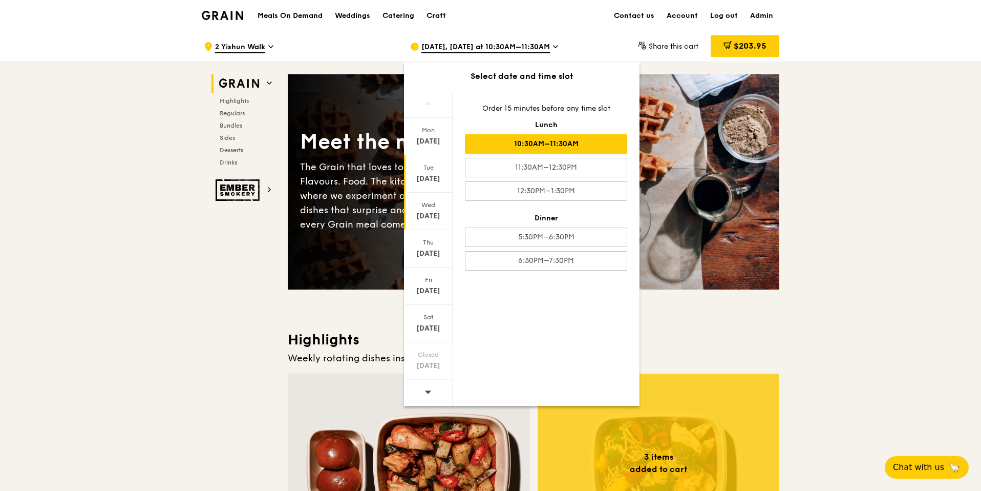
click at [433, 220] on div "Sep 10" at bounding box center [429, 216] width 46 height 10
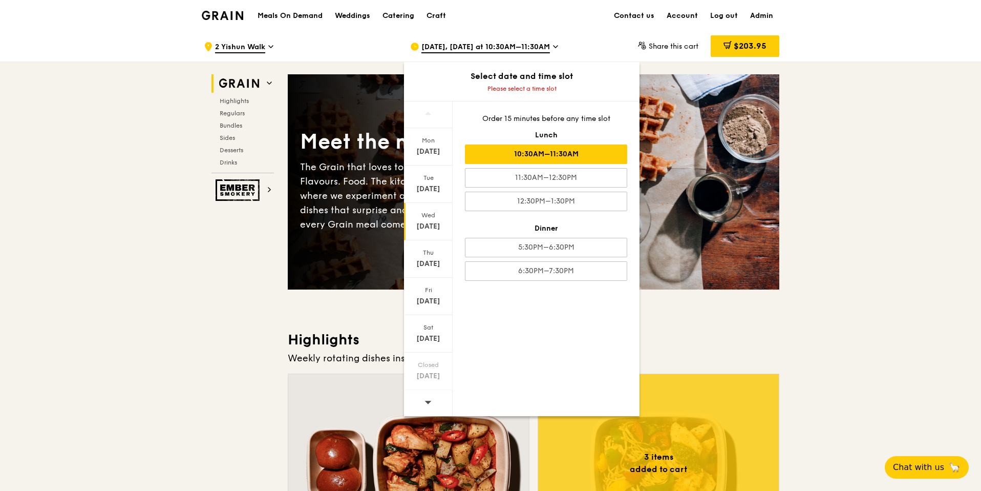
click at [539, 160] on div "10:30AM–11:30AM" at bounding box center [546, 153] width 162 height 19
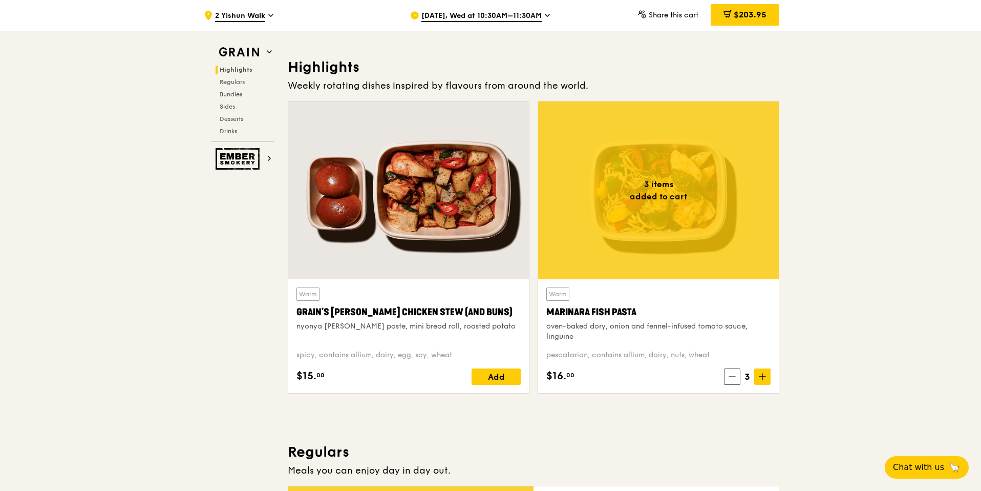
scroll to position [295, 0]
